Goal: Transaction & Acquisition: Purchase product/service

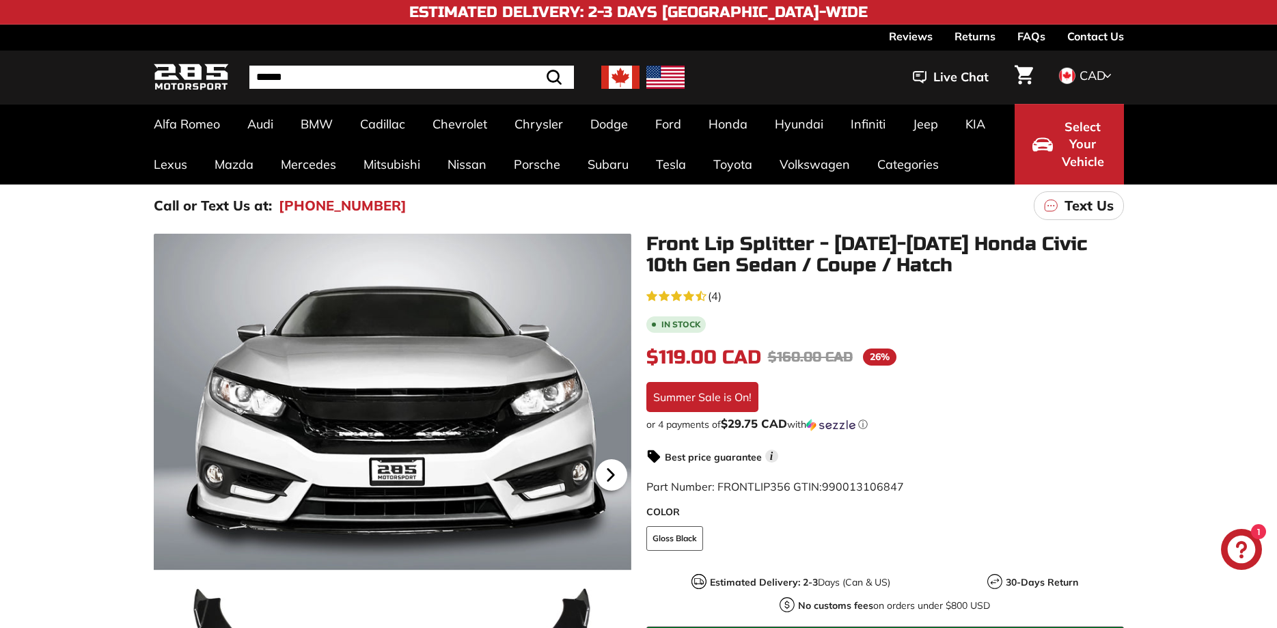
click at [609, 474] on icon at bounding box center [609, 475] width 5 height 12
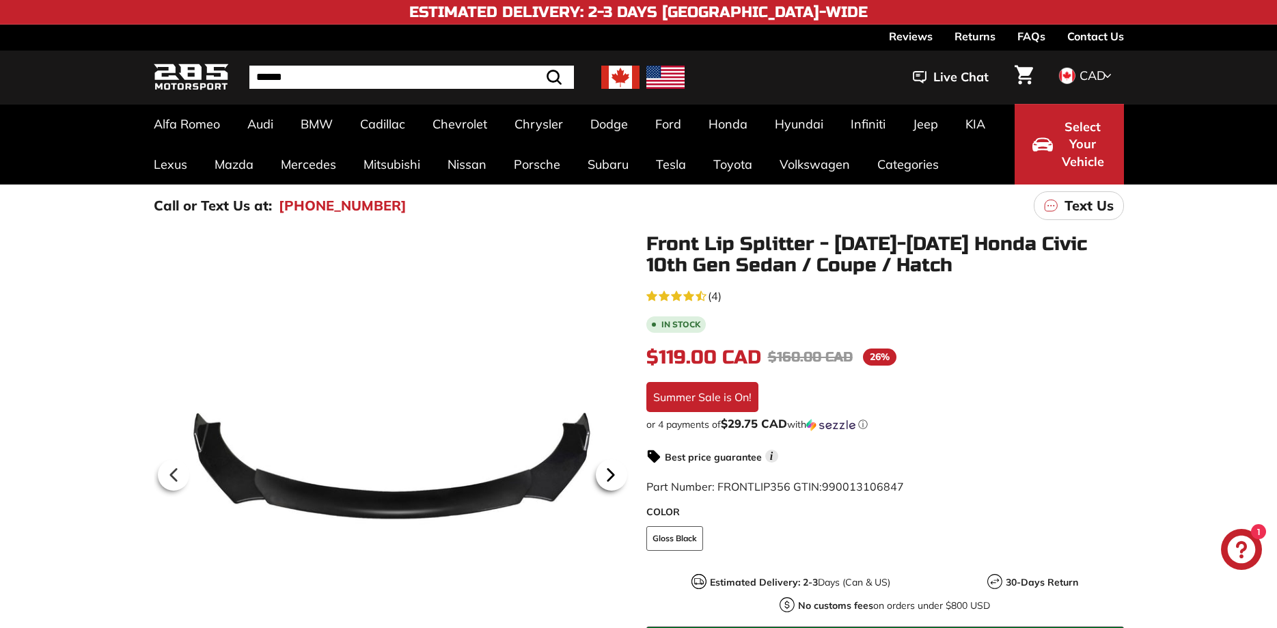
click at [609, 474] on icon at bounding box center [609, 475] width 5 height 12
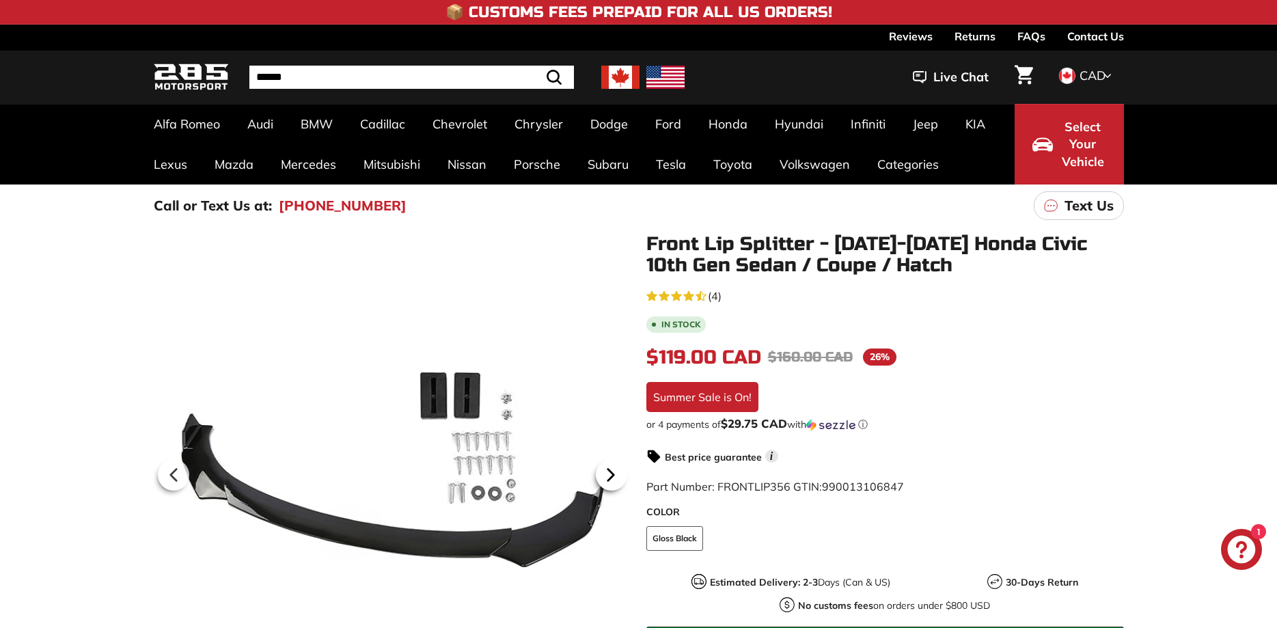
click at [609, 474] on icon at bounding box center [609, 475] width 5 height 12
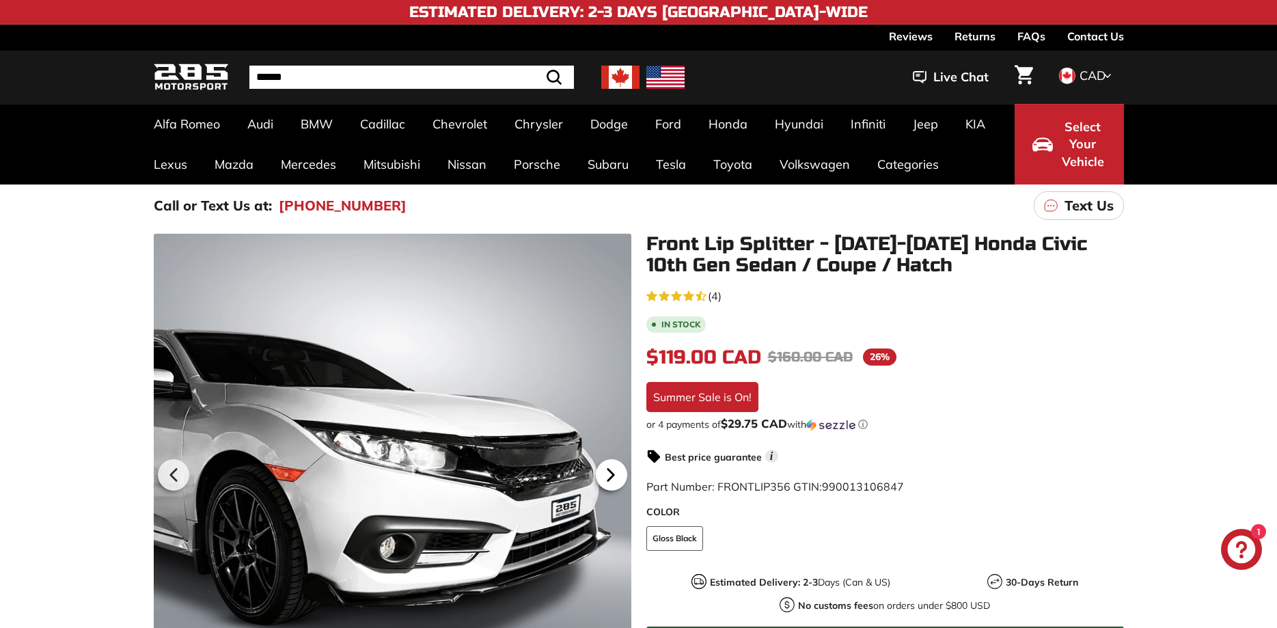
click at [608, 473] on icon at bounding box center [609, 475] width 5 height 12
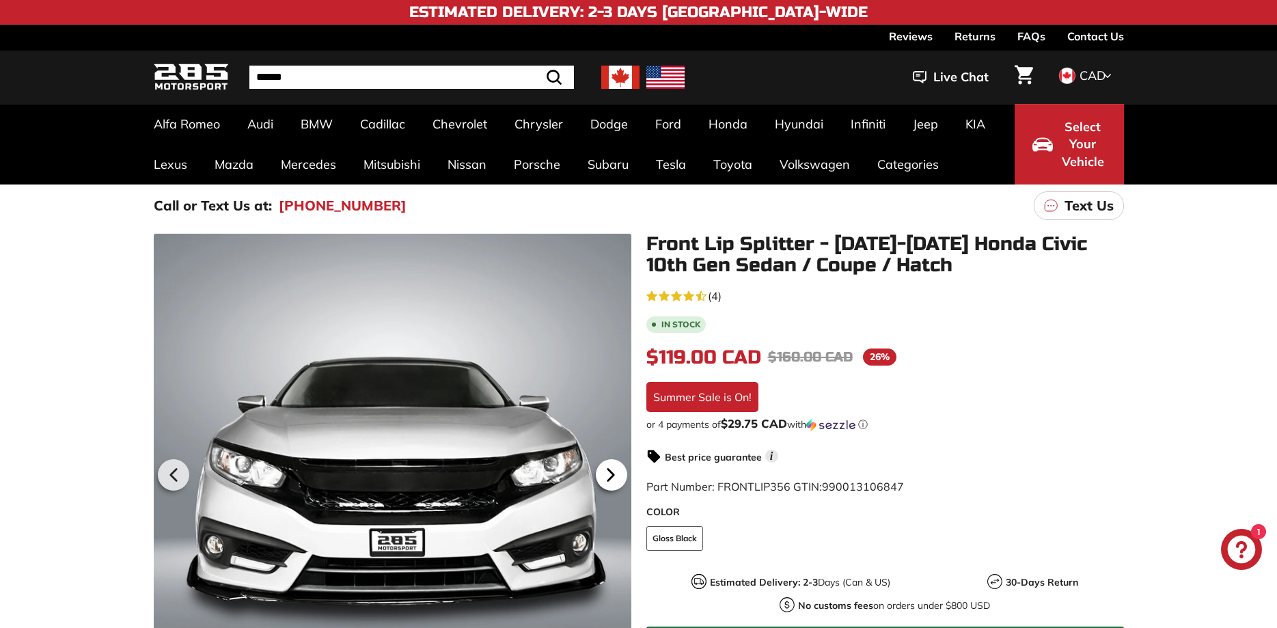
click at [608, 473] on icon at bounding box center [609, 475] width 5 height 12
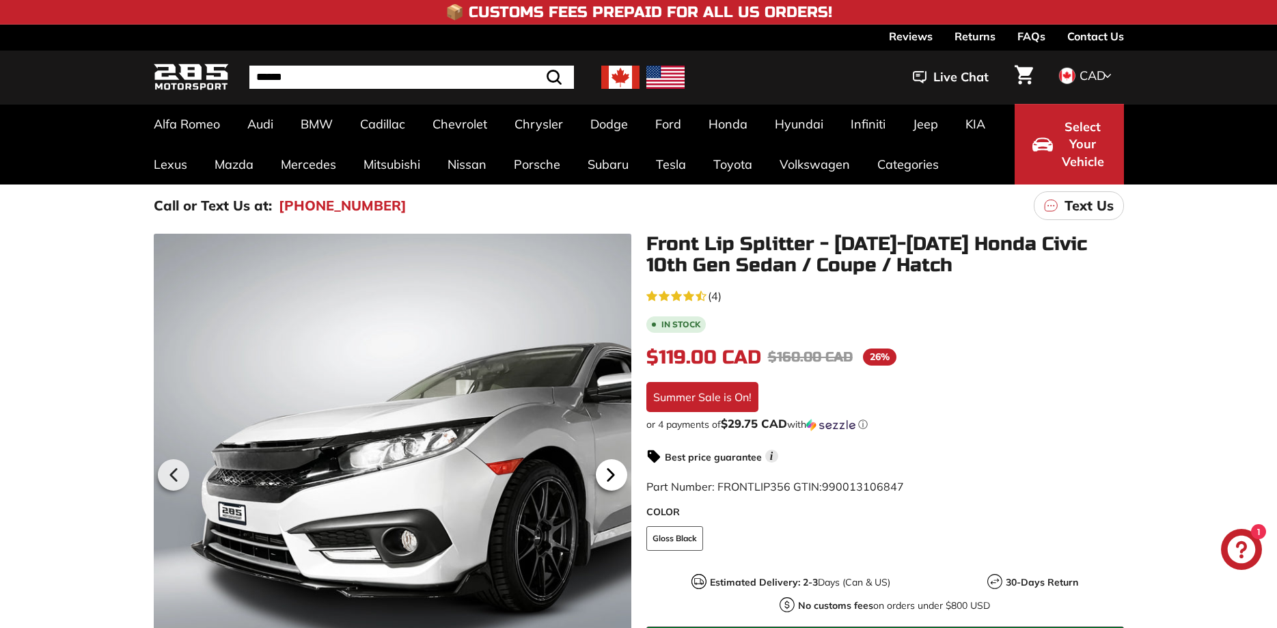
click at [605, 476] on icon at bounding box center [610, 474] width 31 height 31
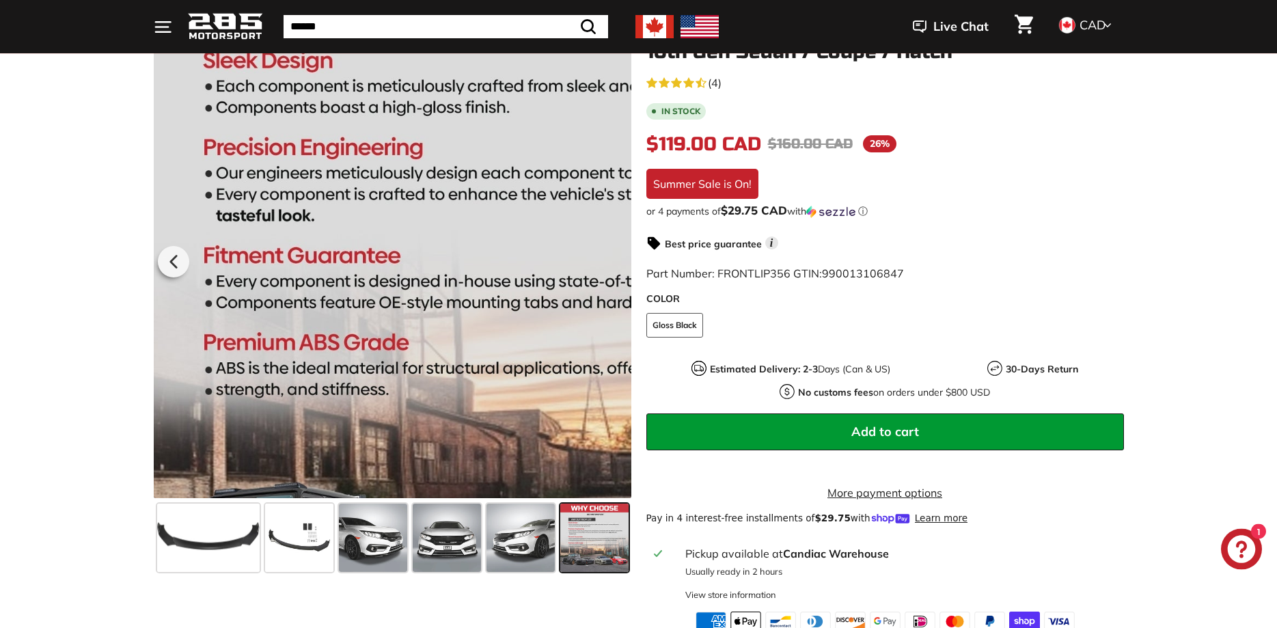
scroll to position [279, 0]
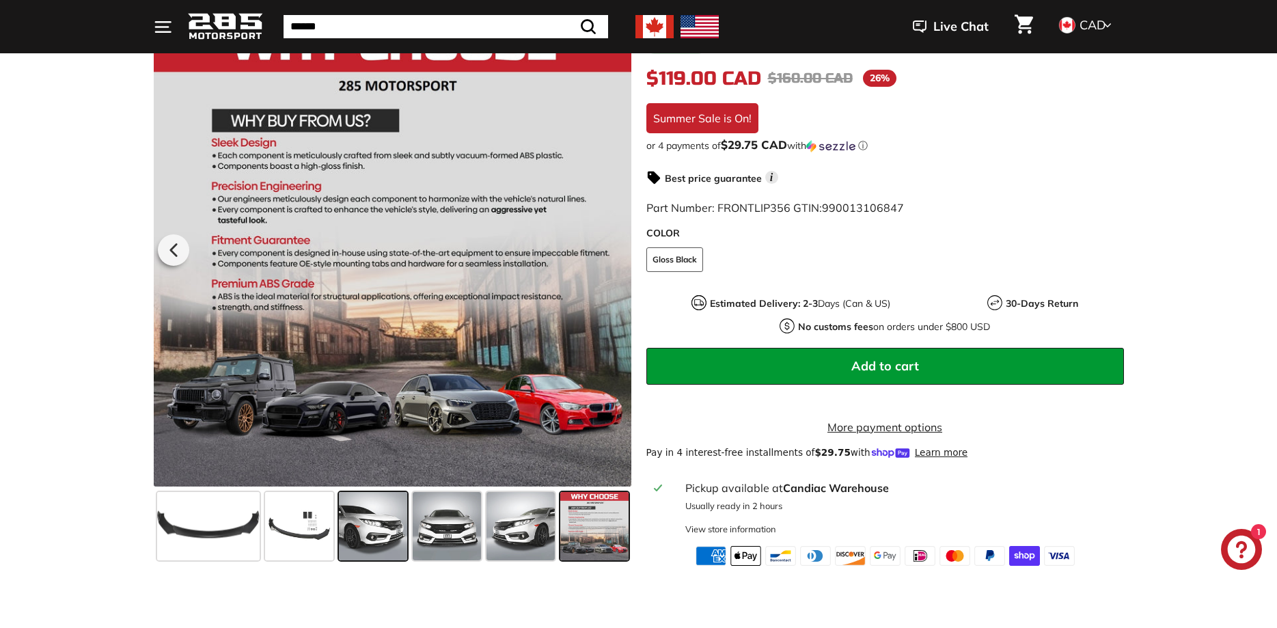
click at [387, 533] on span at bounding box center [373, 526] width 68 height 68
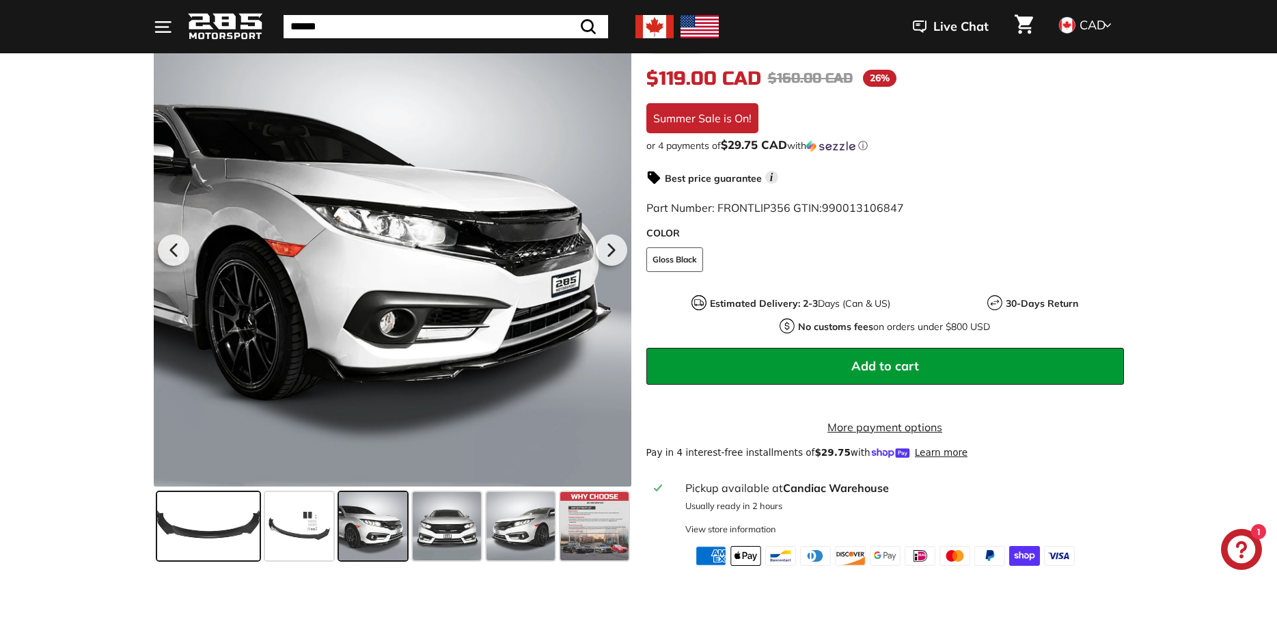
click at [225, 539] on span at bounding box center [208, 526] width 102 height 68
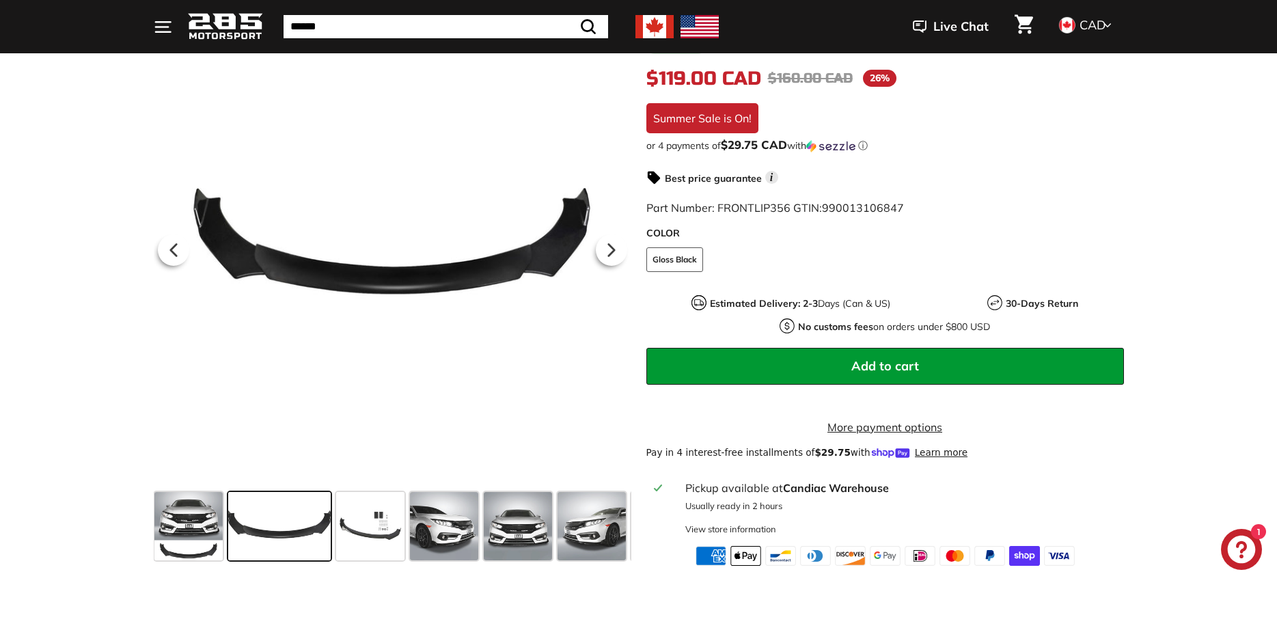
scroll to position [0, 0]
click at [277, 534] on span at bounding box center [280, 526] width 102 height 68
click at [366, 534] on span at bounding box center [371, 526] width 68 height 68
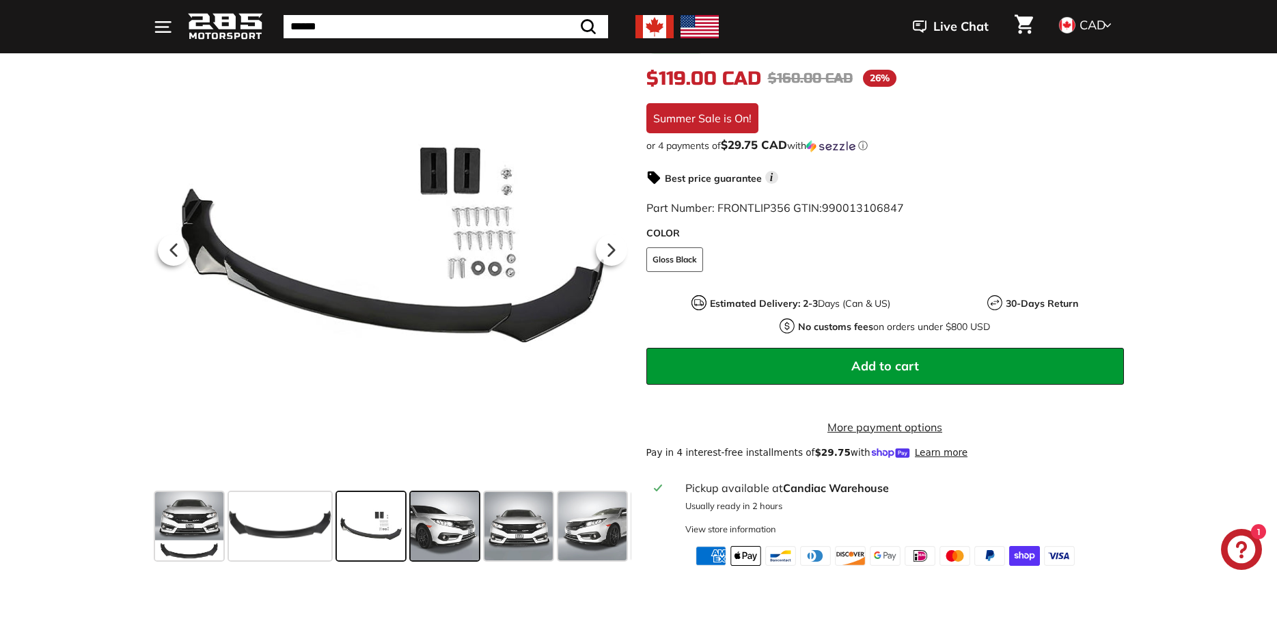
click at [441, 530] on span at bounding box center [445, 526] width 68 height 68
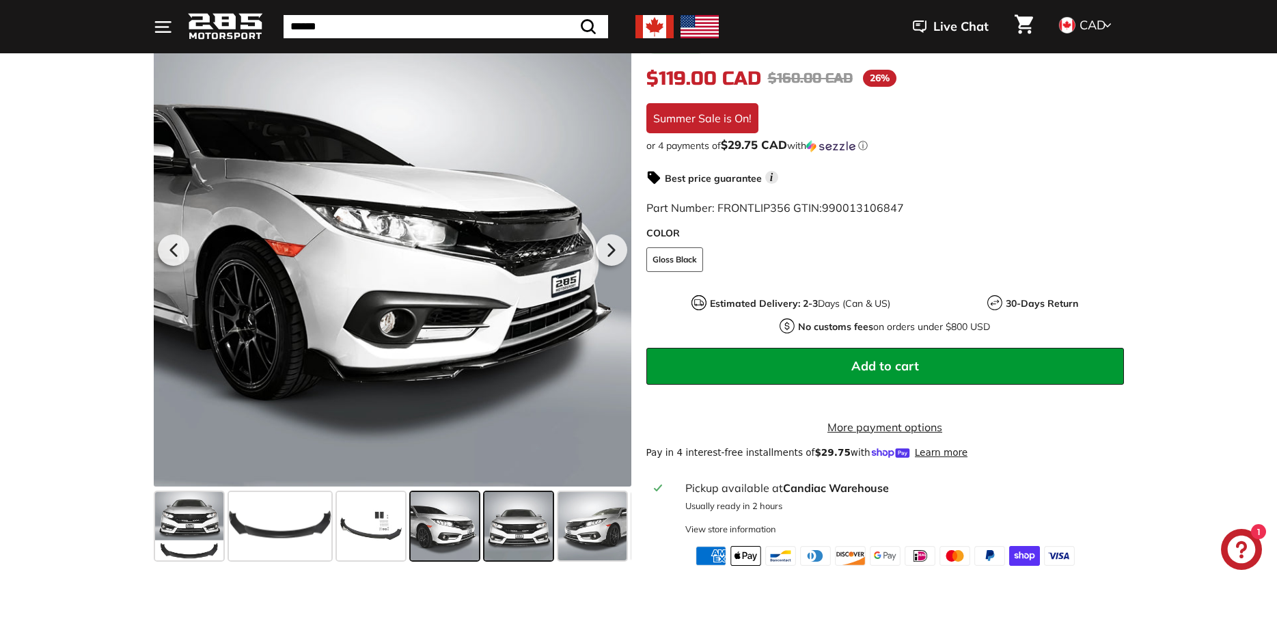
click at [511, 528] on span at bounding box center [518, 526] width 68 height 68
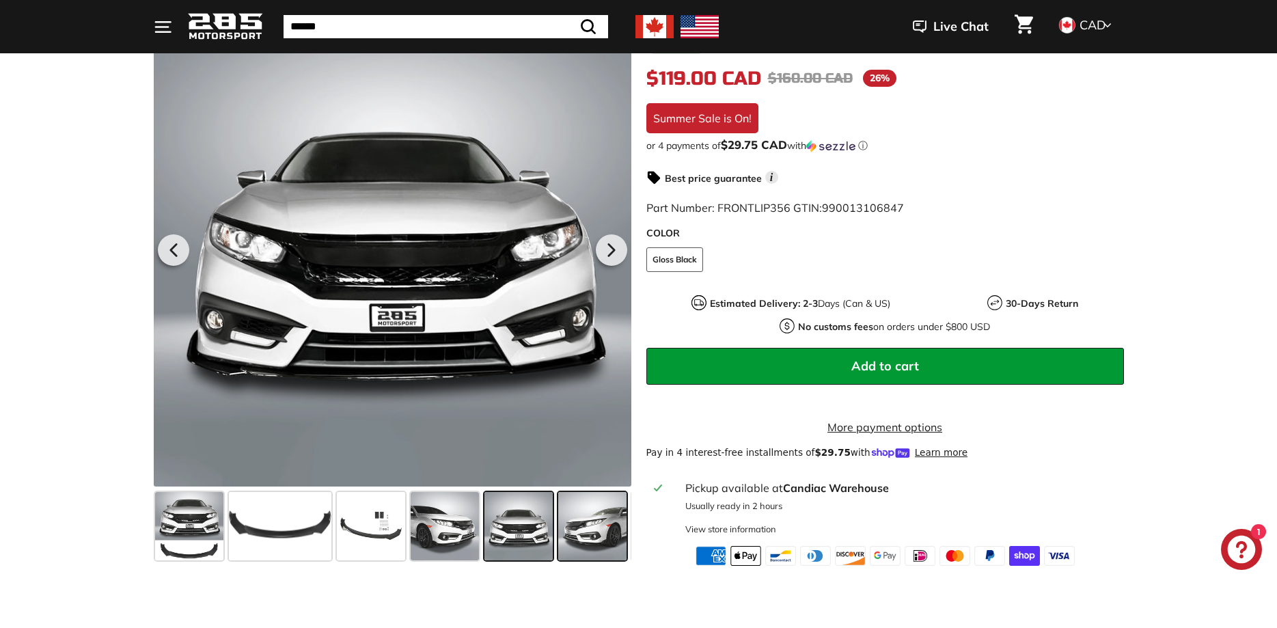
click at [590, 525] on span at bounding box center [592, 526] width 68 height 68
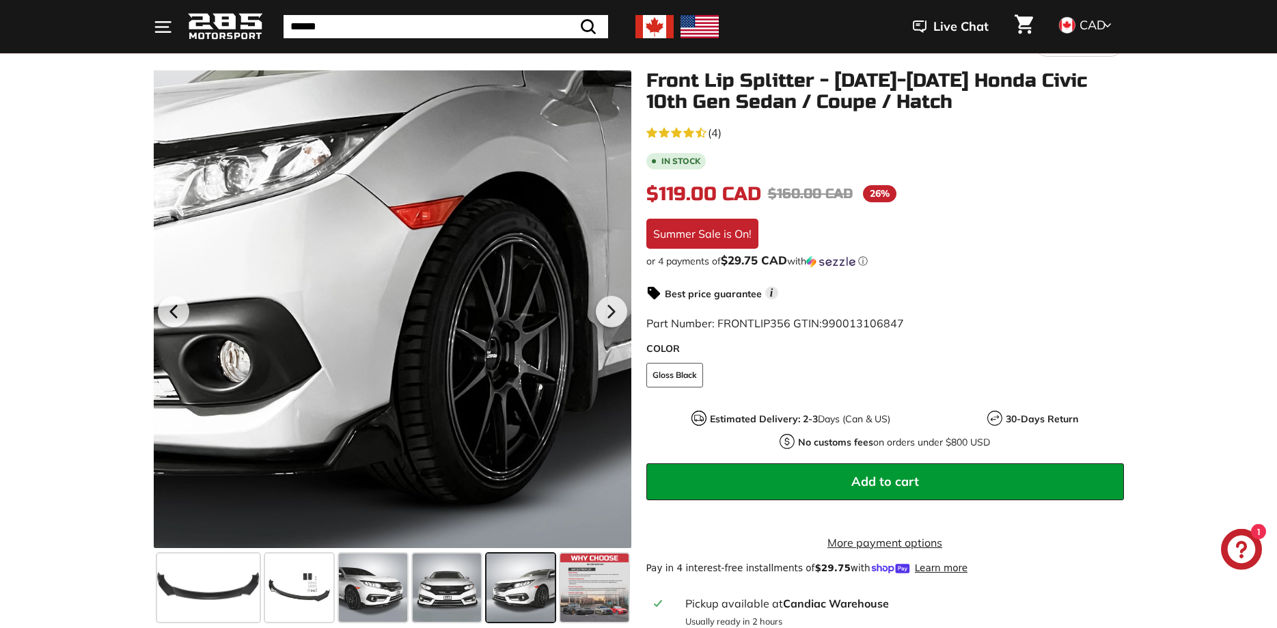
scroll to position [279, 0]
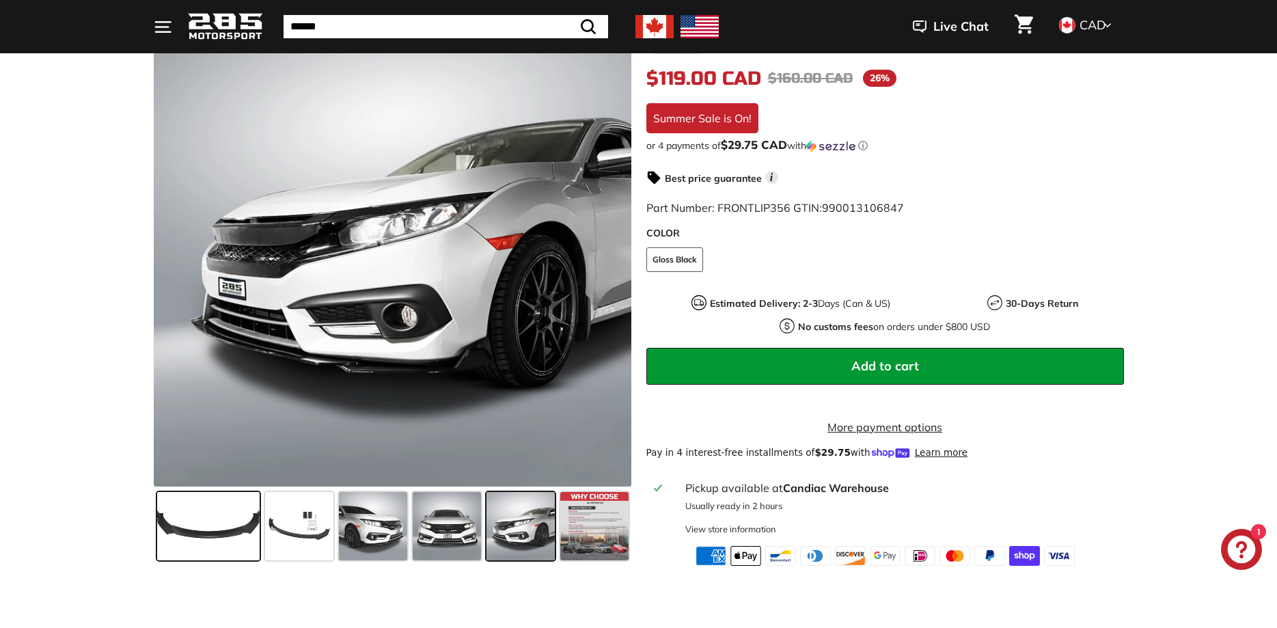
click at [213, 529] on span at bounding box center [208, 526] width 102 height 68
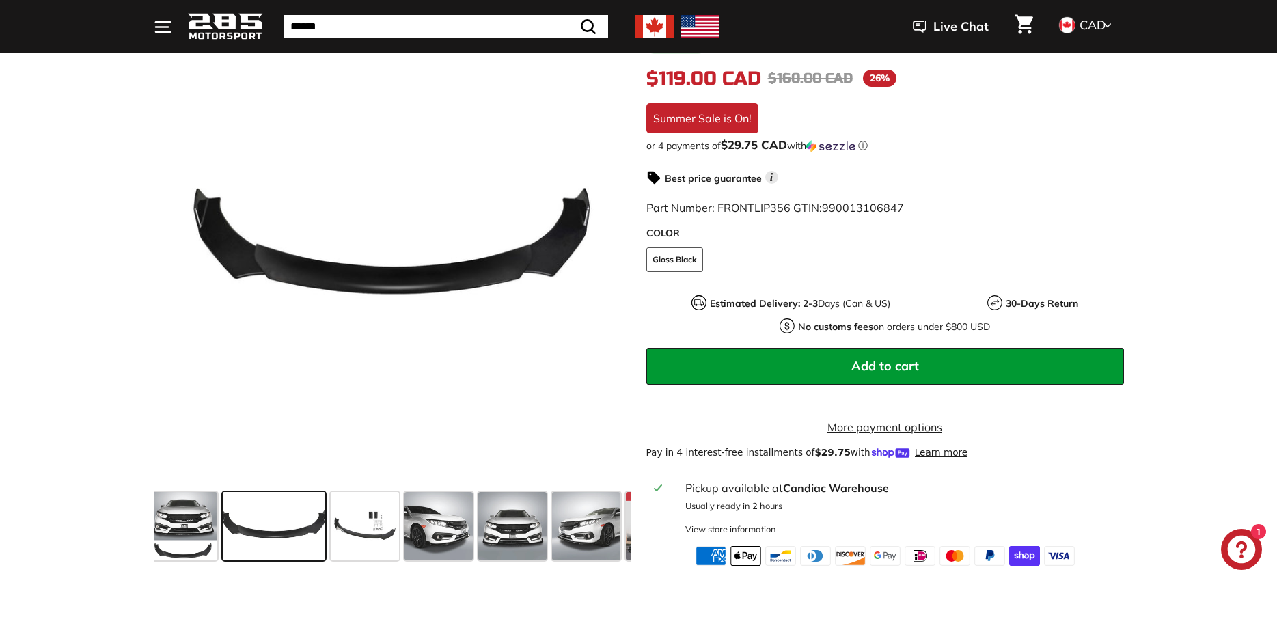
scroll to position [0, 0]
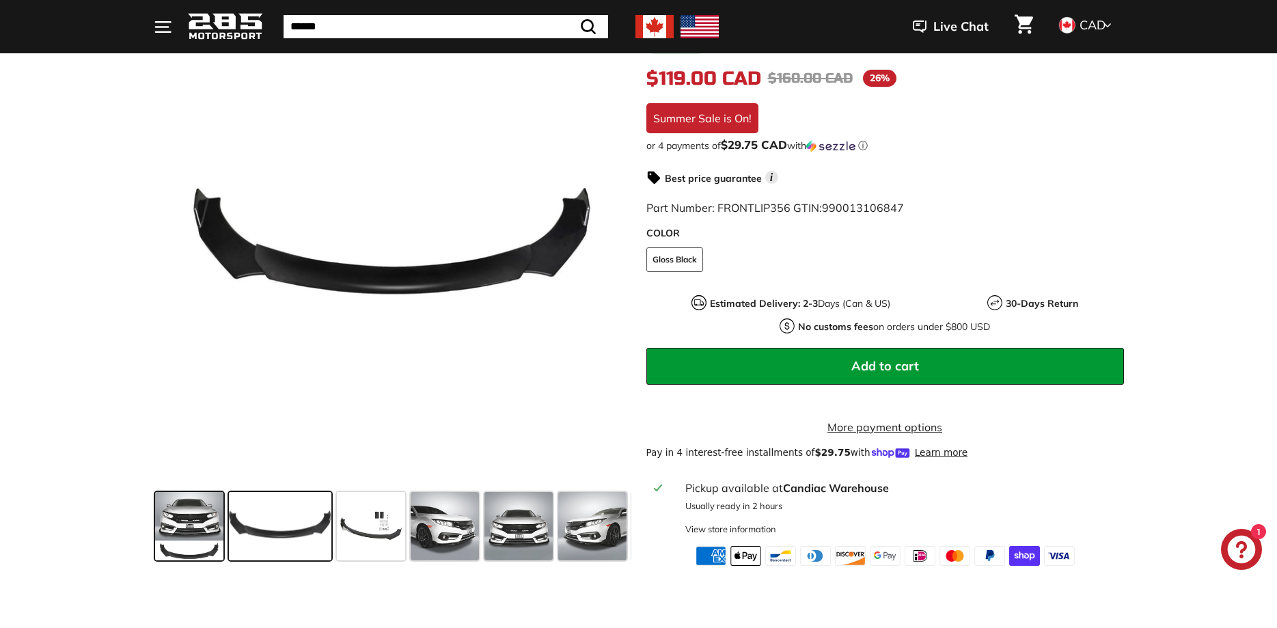
click at [185, 527] on span at bounding box center [189, 526] width 68 height 68
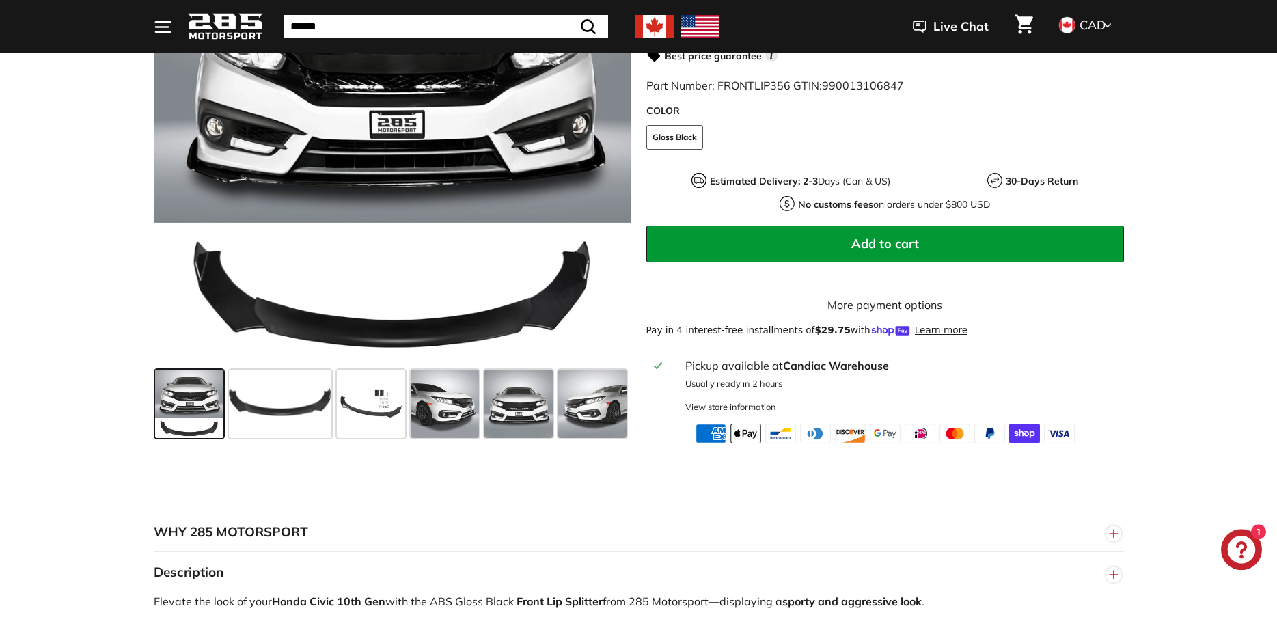
scroll to position [418, 0]
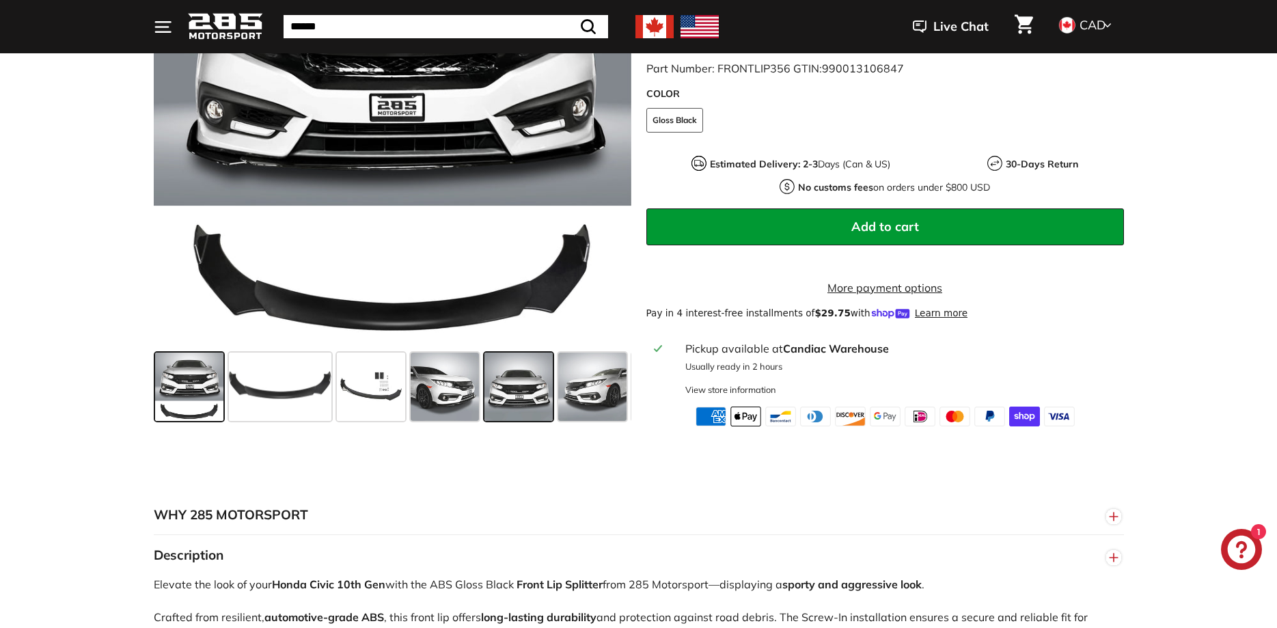
click at [507, 413] on span at bounding box center [518, 386] width 68 height 68
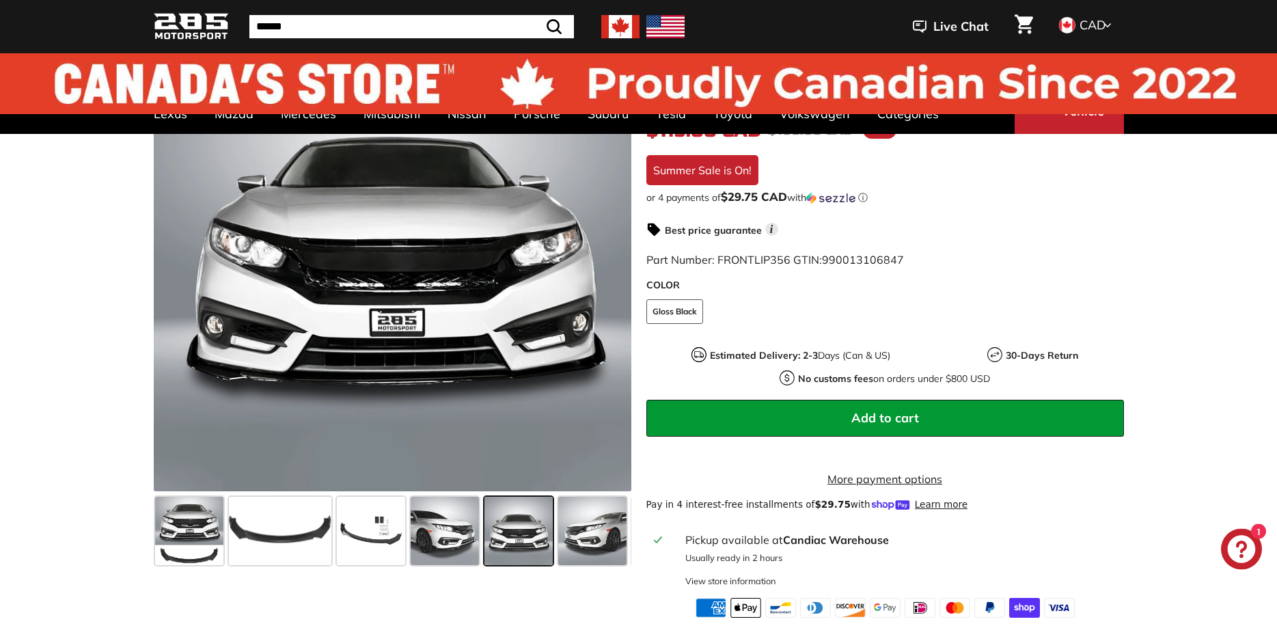
scroll to position [0, 0]
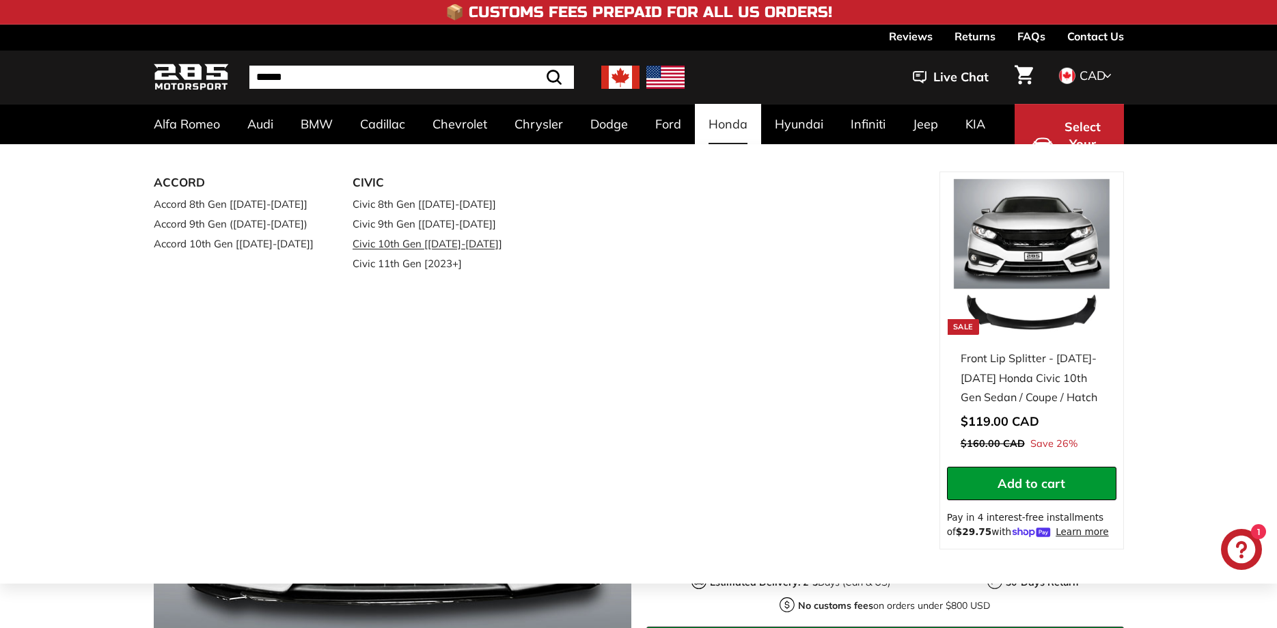
click at [471, 243] on link "Civic 10th Gen [[DATE]-[DATE]]" at bounding box center [432, 244] width 161 height 20
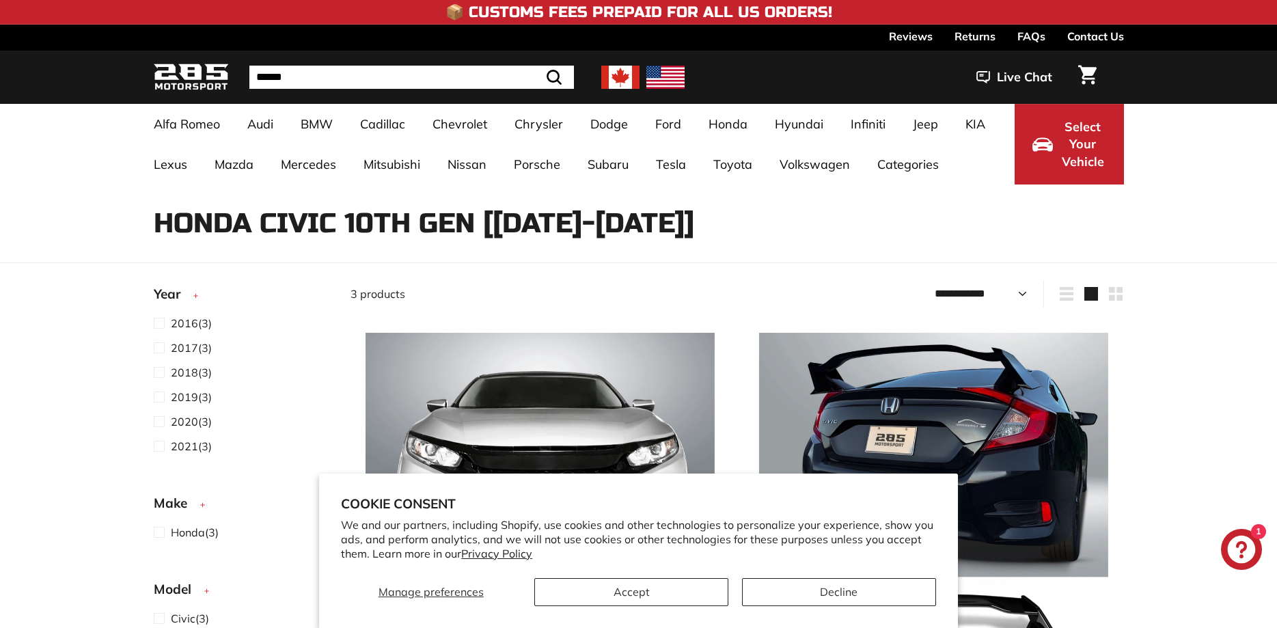
select select "**********"
click at [684, 590] on button "Accept" at bounding box center [631, 592] width 194 height 28
click at [667, 591] on img at bounding box center [539, 507] width 349 height 349
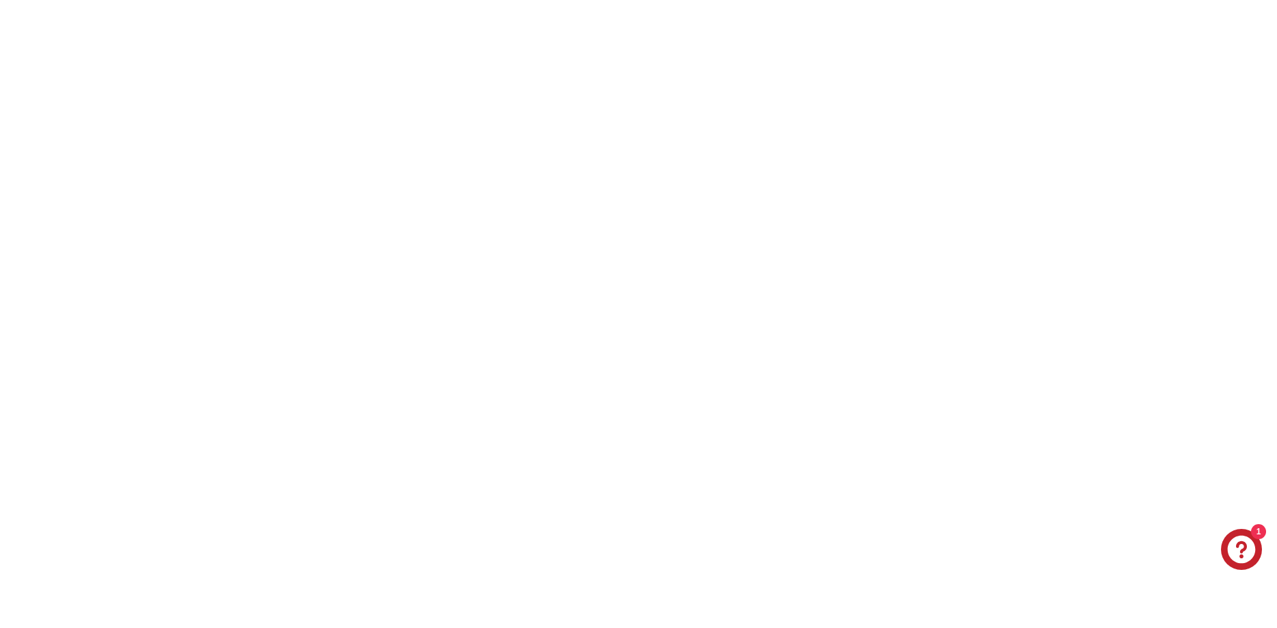
scroll to position [139, 0]
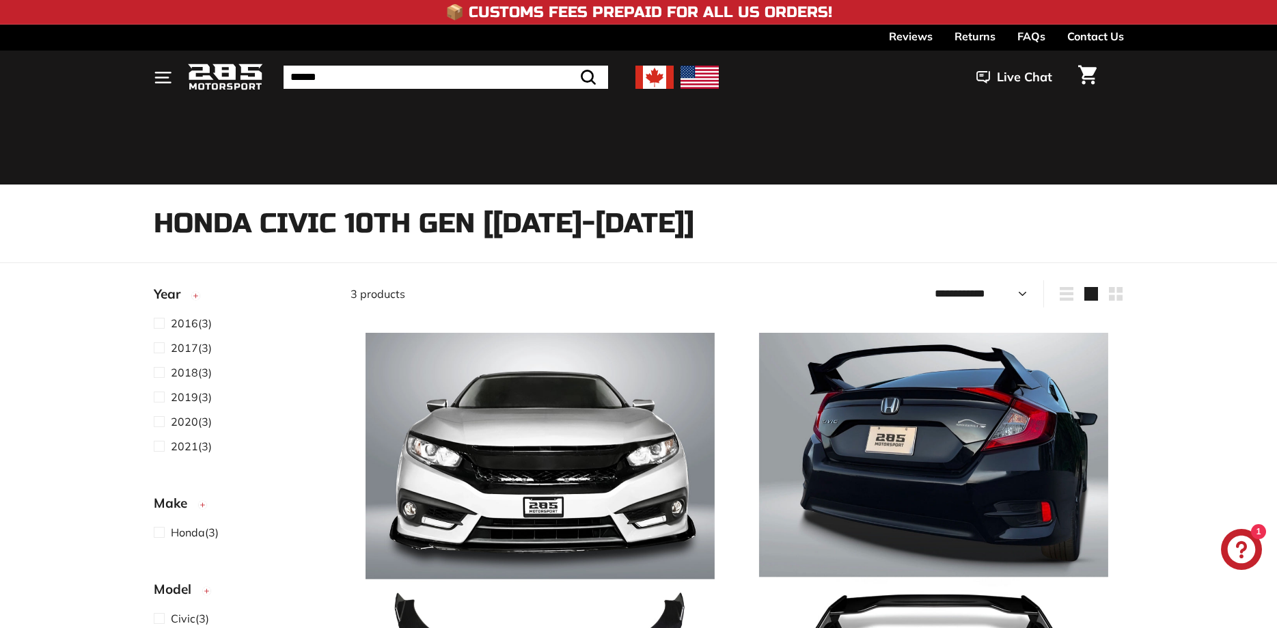
select select "**********"
